Goal: Task Accomplishment & Management: Use online tool/utility

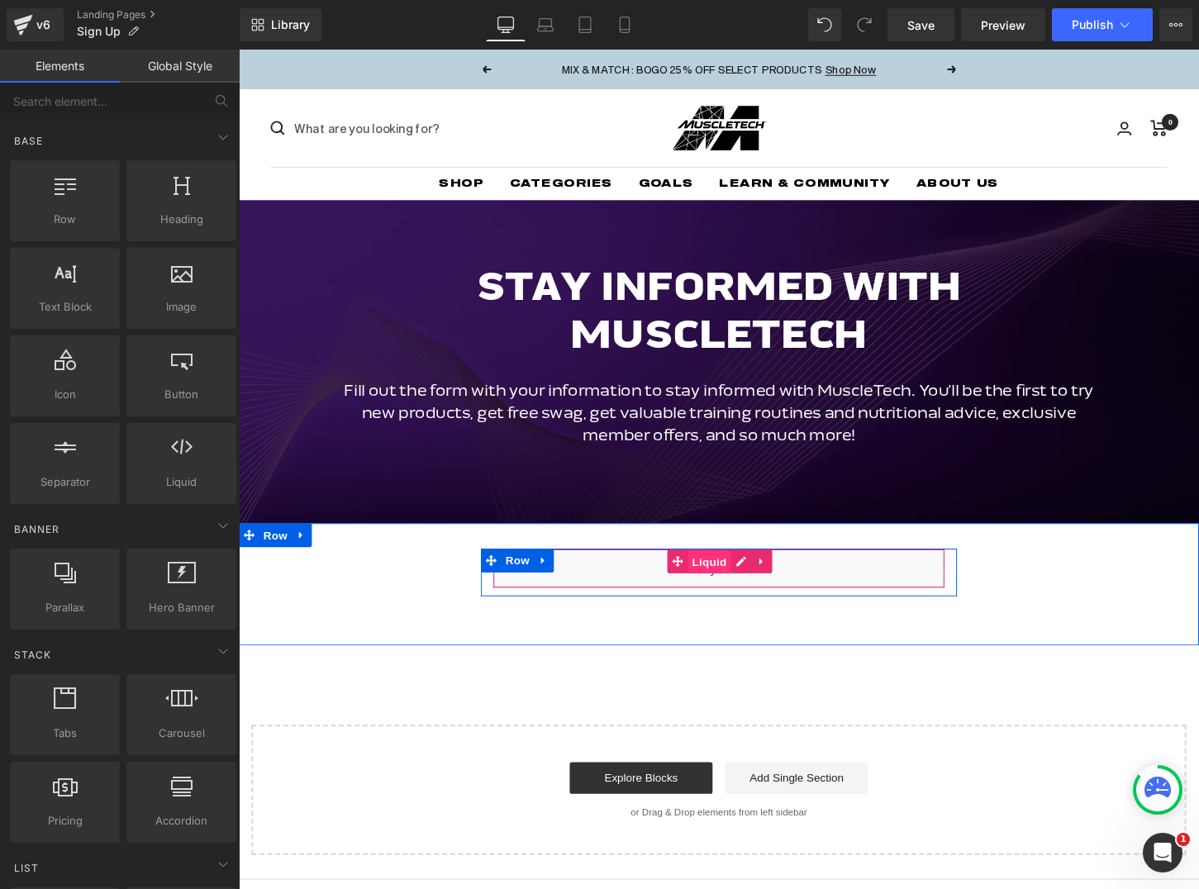
click at [713, 585] on span "Liquid" at bounding box center [728, 583] width 45 height 25
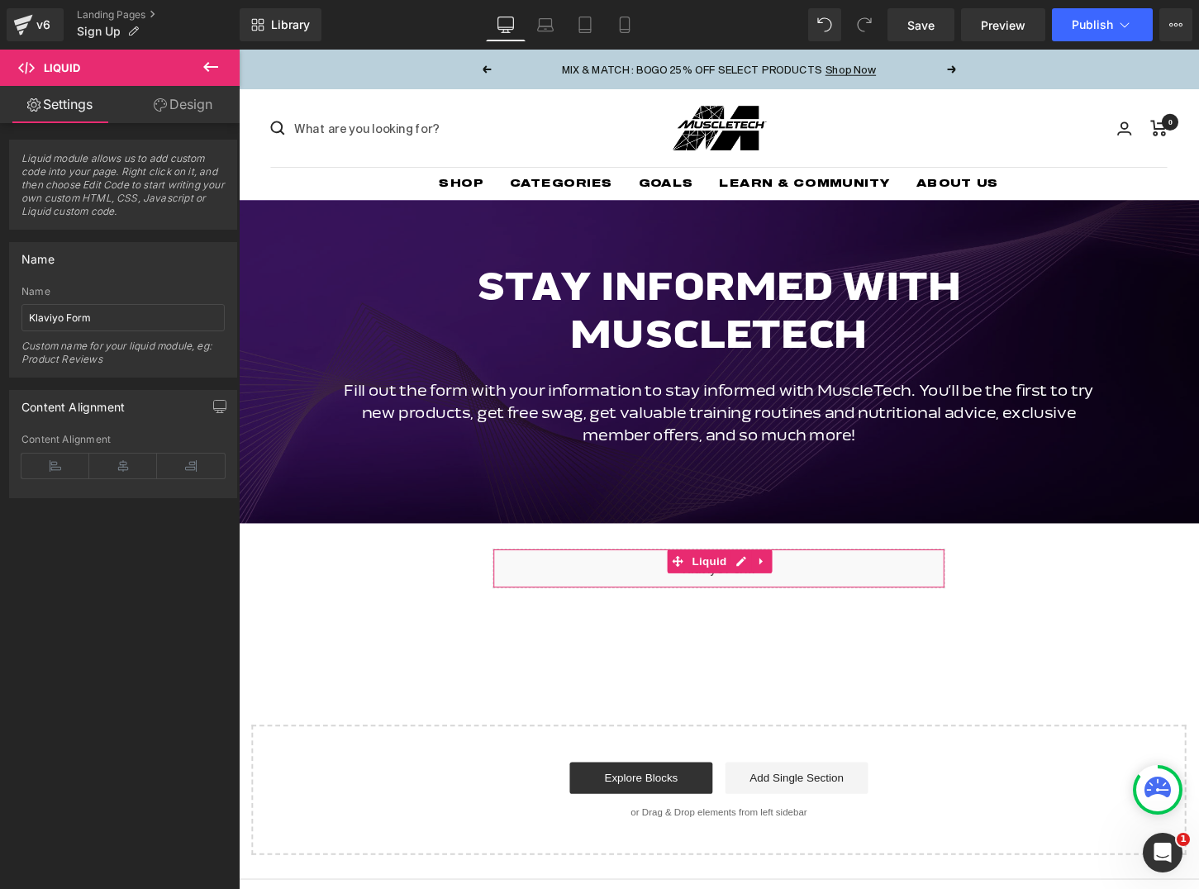
click at [189, 113] on link "Design" at bounding box center [183, 104] width 120 height 37
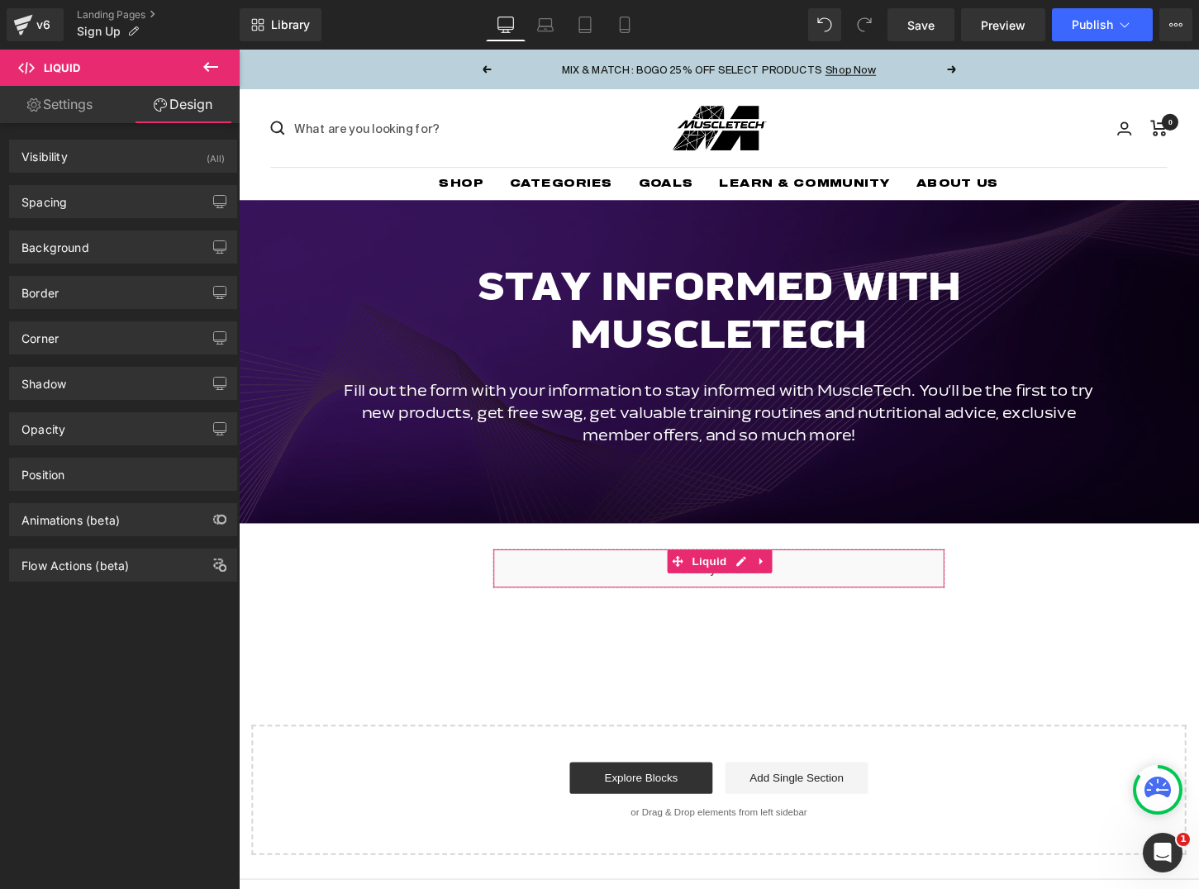
click at [74, 111] on link "Settings" at bounding box center [60, 104] width 120 height 37
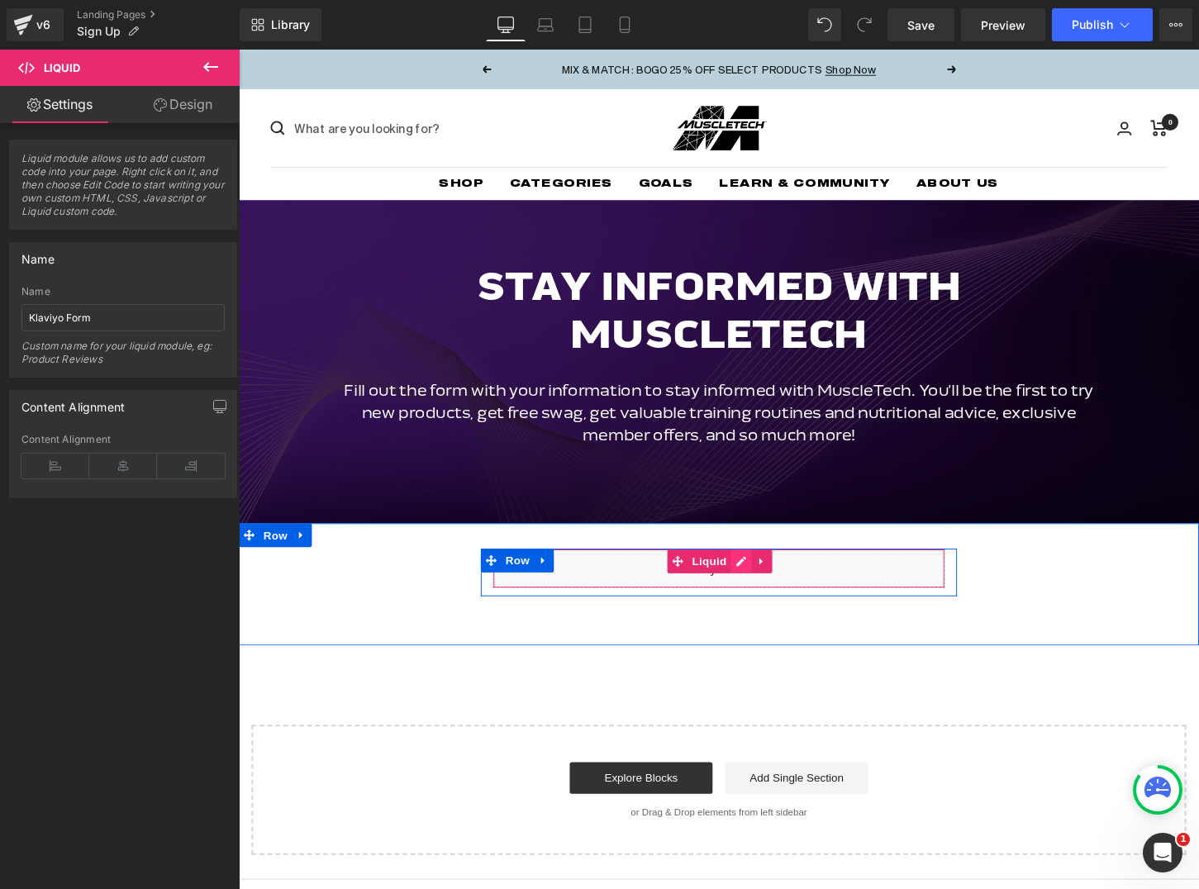
click at [758, 589] on div "Liquid" at bounding box center [738, 589] width 471 height 41
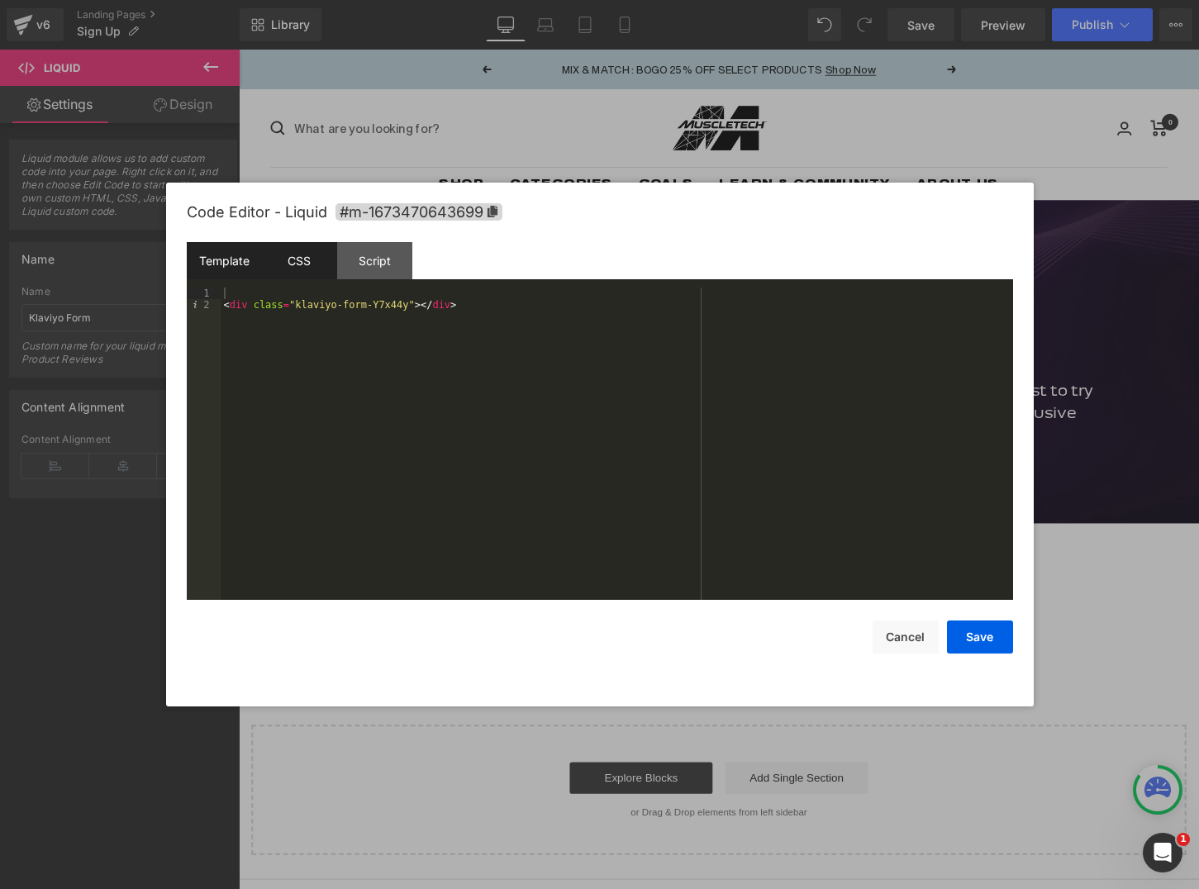
click at [299, 271] on div "CSS" at bounding box center [299, 260] width 75 height 37
click at [227, 267] on div "Template" at bounding box center [224, 260] width 75 height 37
drag, startPoint x: 425, startPoint y: 308, endPoint x: 221, endPoint y: 303, distance: 204.9
click at [221, 303] on div "< div class = "klaviyo-form-Y7x44y" > </ div >" at bounding box center [617, 455] width 792 height 335
click at [914, 635] on button "Cancel" at bounding box center [905, 636] width 66 height 33
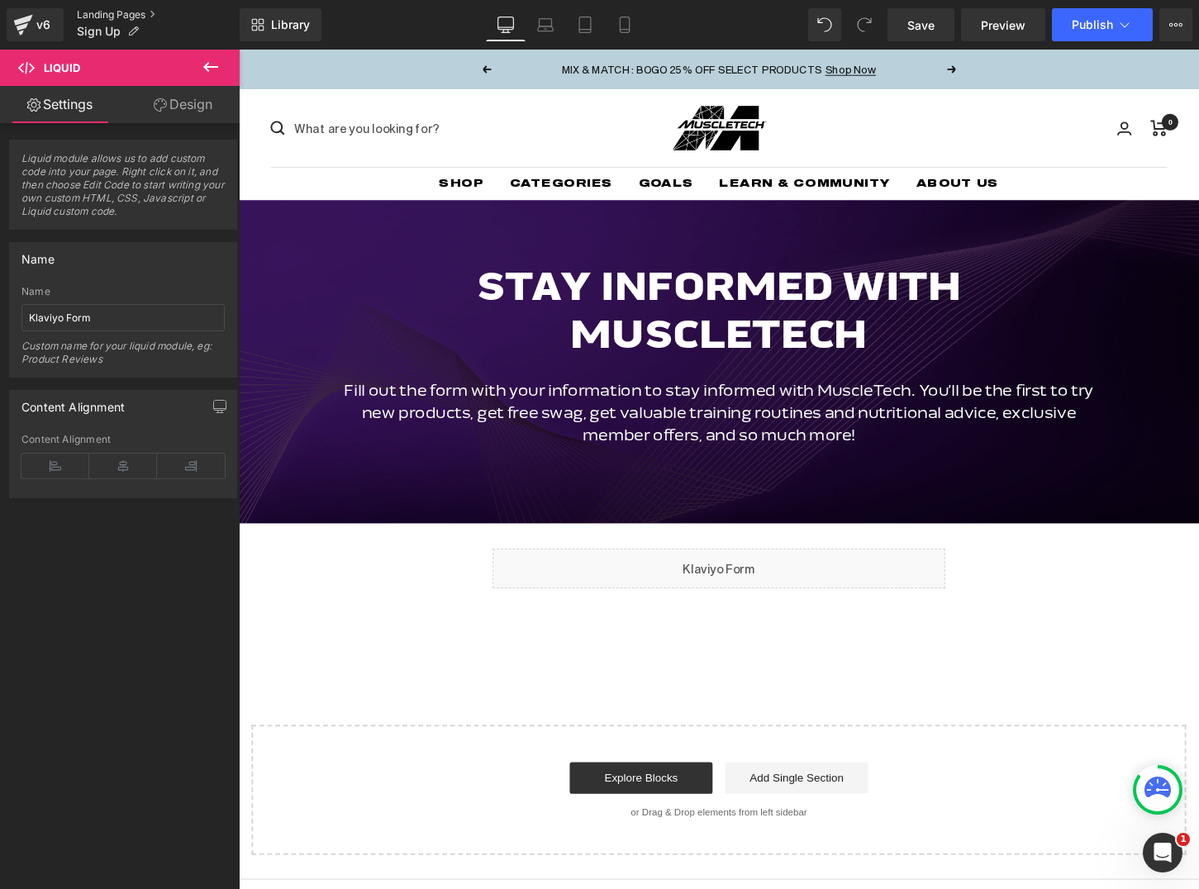
click at [106, 14] on link "Landing Pages" at bounding box center [158, 14] width 163 height 13
